Goal: Task Accomplishment & Management: Manage account settings

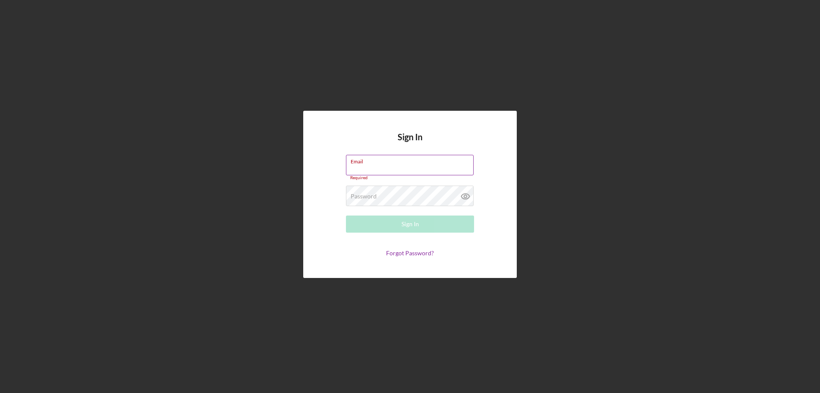
click at [364, 163] on label "Email" at bounding box center [412, 159] width 123 height 9
click at [364, 163] on input "Email" at bounding box center [410, 165] width 128 height 21
click at [360, 167] on label "Email" at bounding box center [358, 165] width 15 height 7
click at [360, 167] on input "Email" at bounding box center [410, 165] width 128 height 21
type input "[EMAIL_ADDRESS][DOMAIN_NAME]"
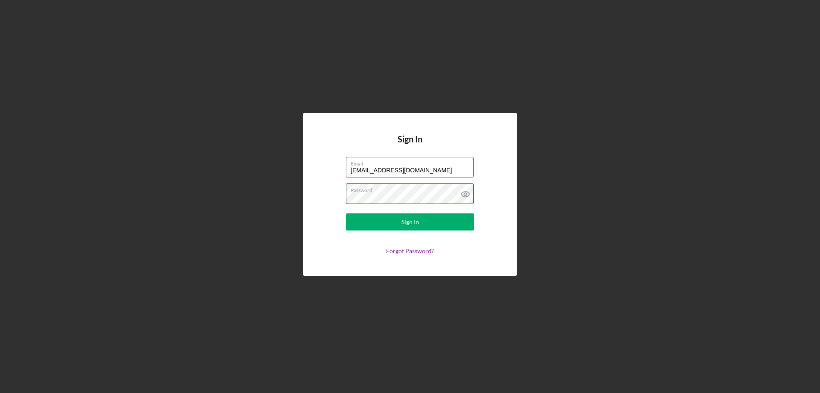
click at [346, 213] on button "Sign In" at bounding box center [410, 221] width 128 height 17
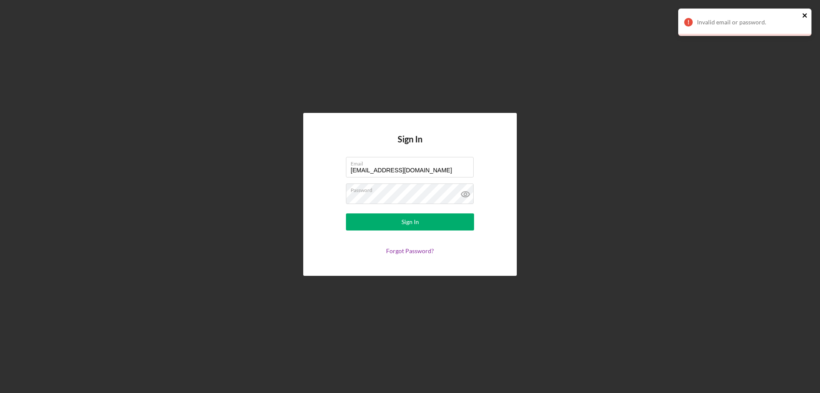
click at [806, 17] on icon "close" at bounding box center [805, 15] width 4 height 4
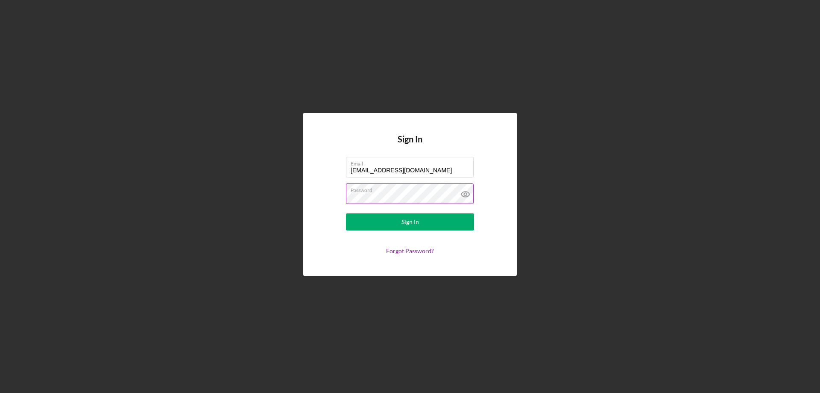
click at [469, 190] on icon at bounding box center [465, 193] width 21 height 21
click at [382, 226] on button "Sign In" at bounding box center [410, 221] width 128 height 17
